Goal: Check status: Check status

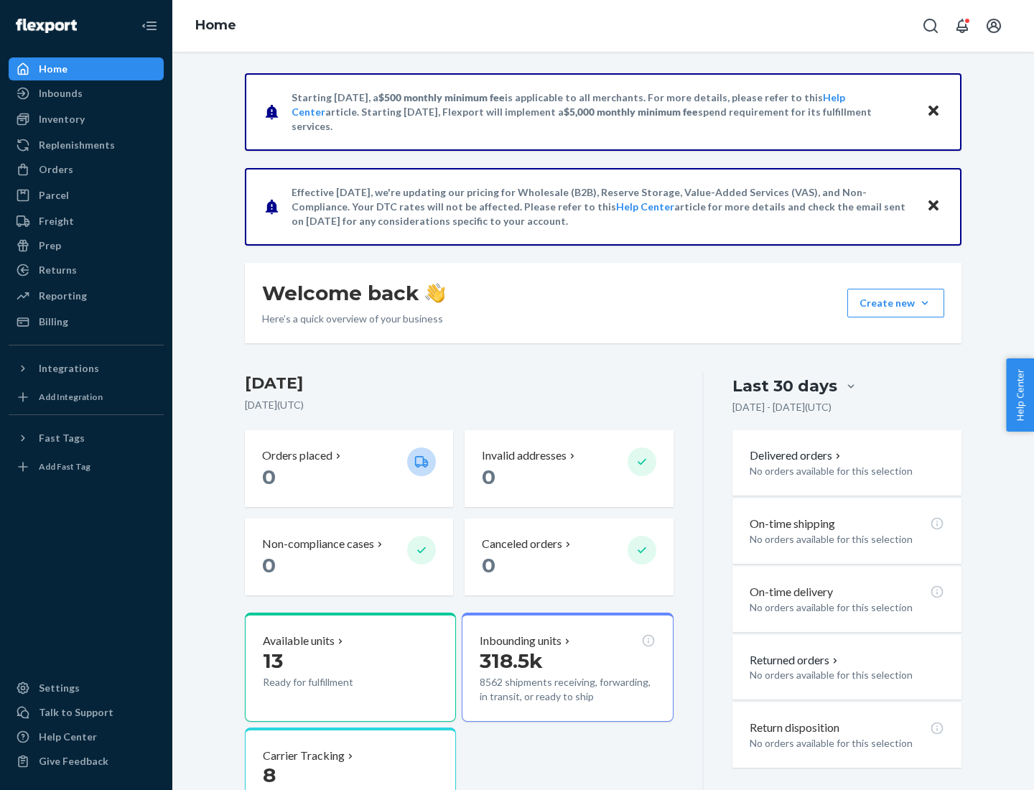
click at [925, 303] on button "Create new Create new inbound Create new order Create new product" at bounding box center [896, 303] width 97 height 29
click at [60, 93] on div "Inbounds" at bounding box center [61, 93] width 44 height 14
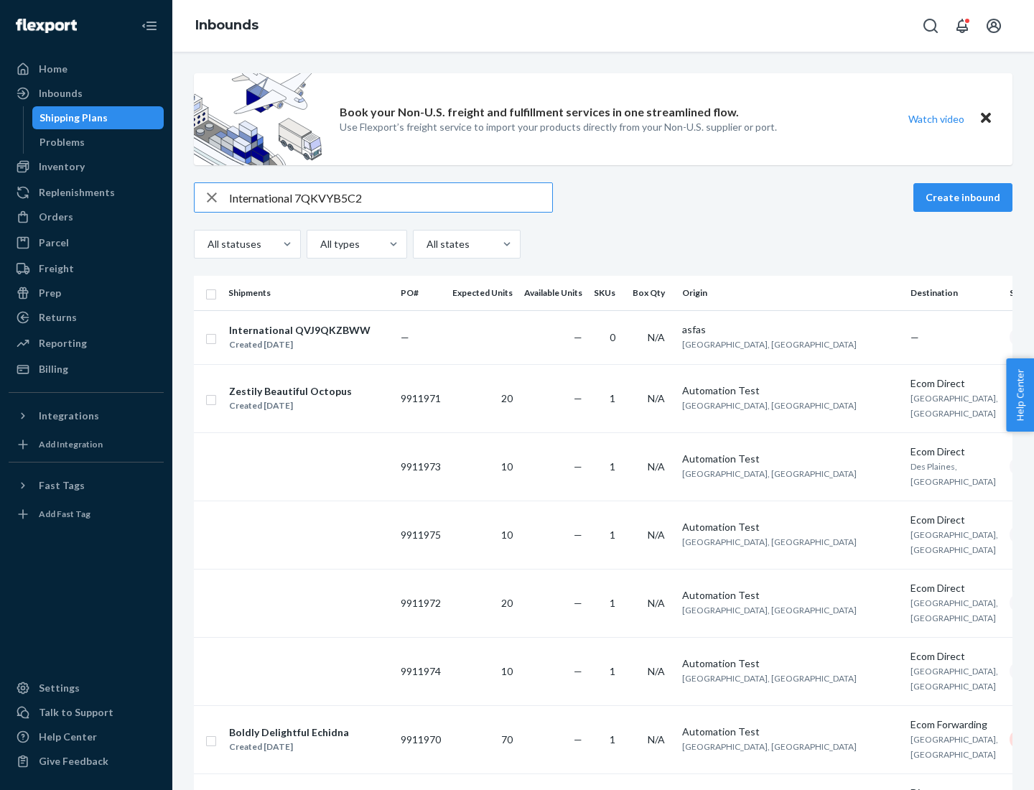
type input "International 7QKVYB5C29"
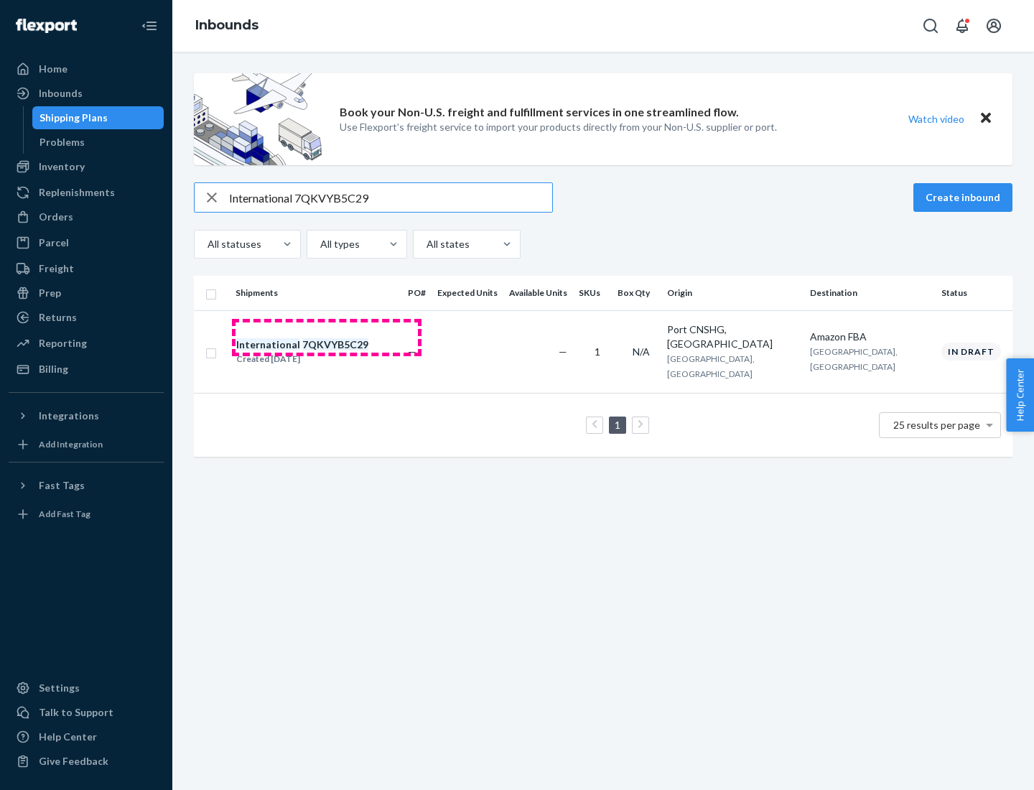
click at [327, 352] on div "Created [DATE]" at bounding box center [302, 359] width 132 height 14
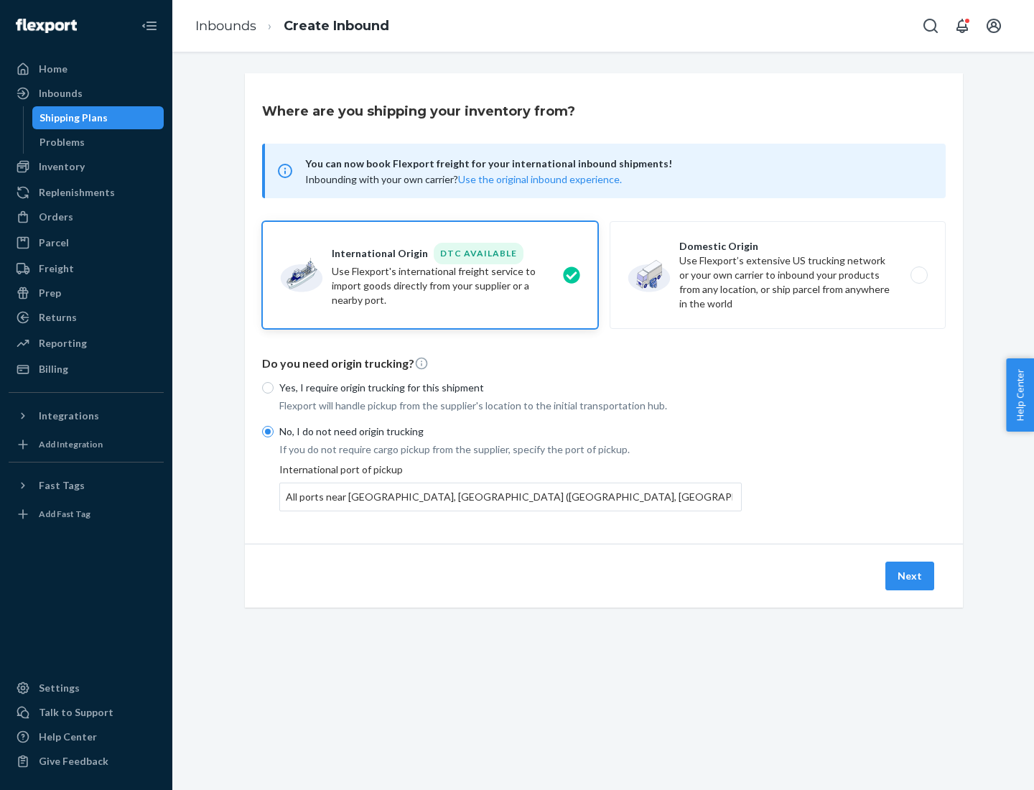
click at [911, 575] on button "Next" at bounding box center [910, 576] width 49 height 29
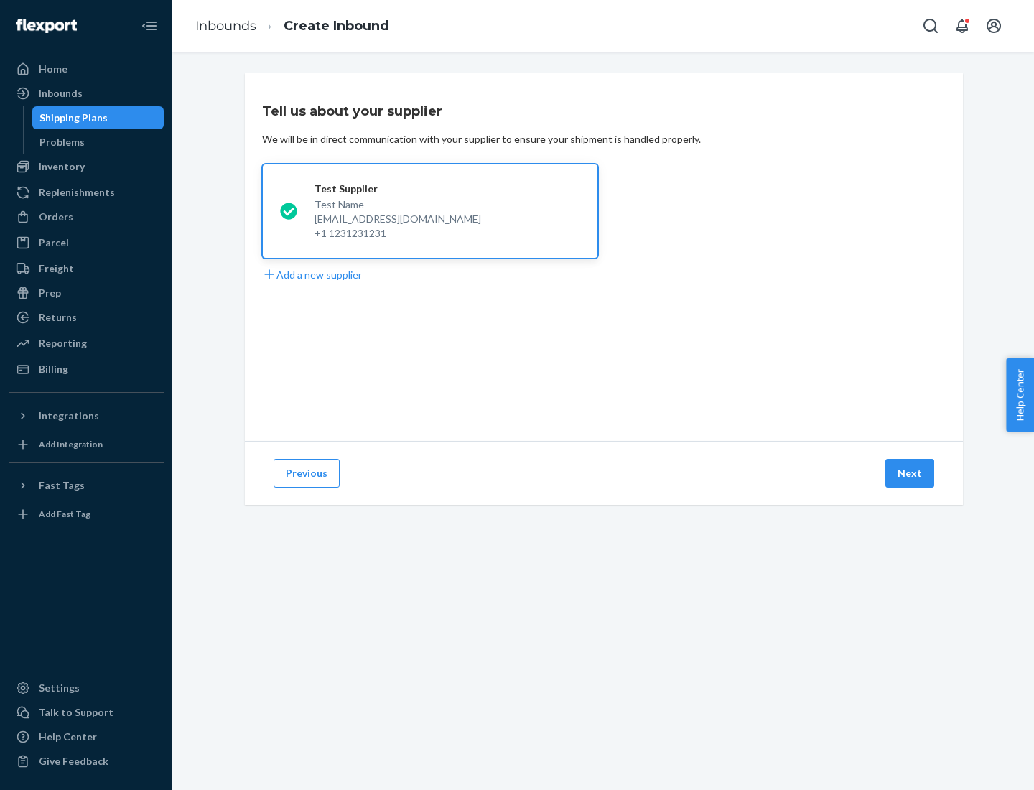
click at [911, 473] on button "Next" at bounding box center [910, 473] width 49 height 29
